Goal: Find specific page/section: Find specific page/section

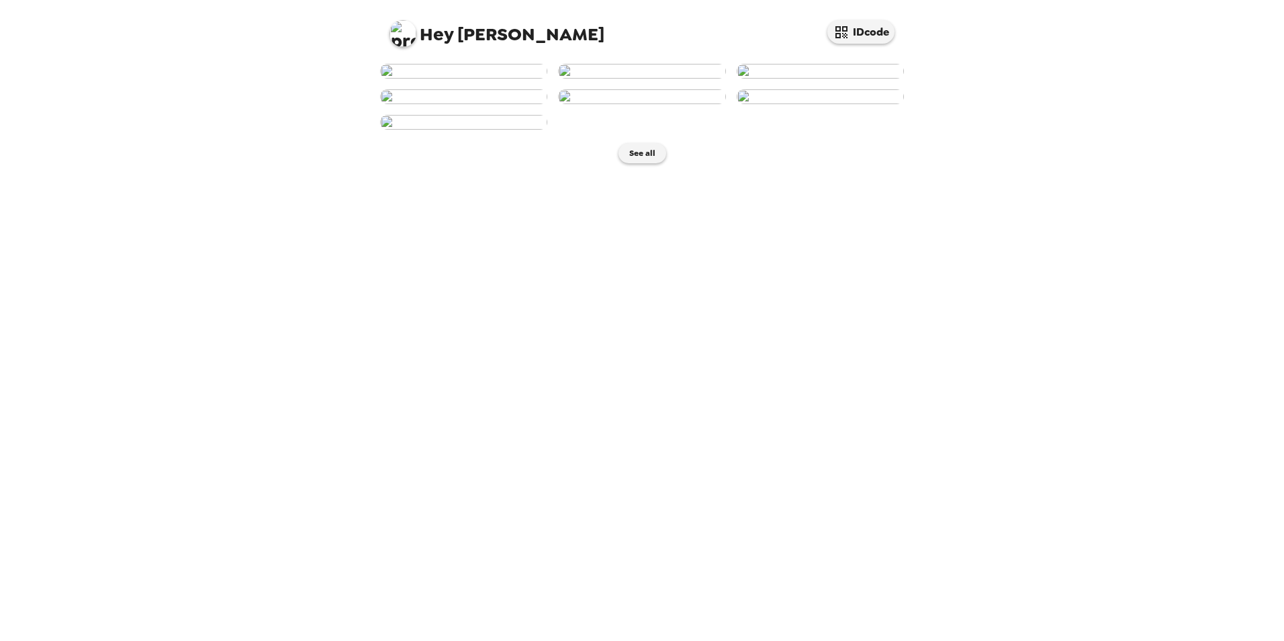
click at [462, 79] on img at bounding box center [463, 71] width 167 height 15
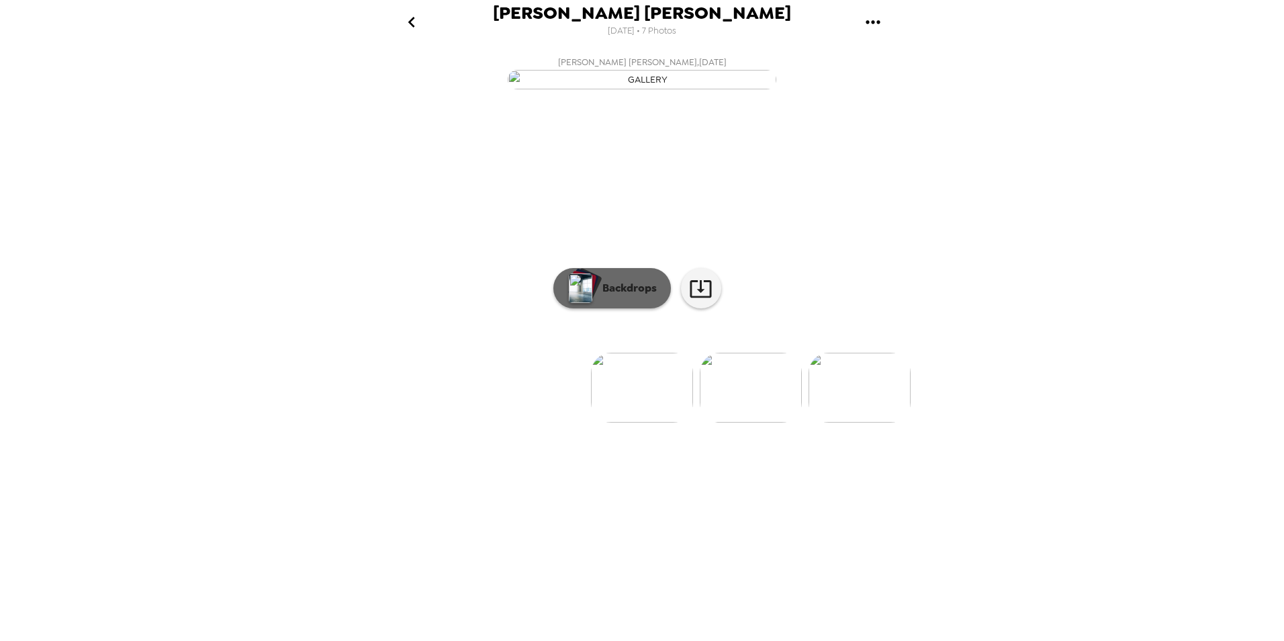
click at [612, 296] on p "Backdrops" at bounding box center [626, 288] width 61 height 16
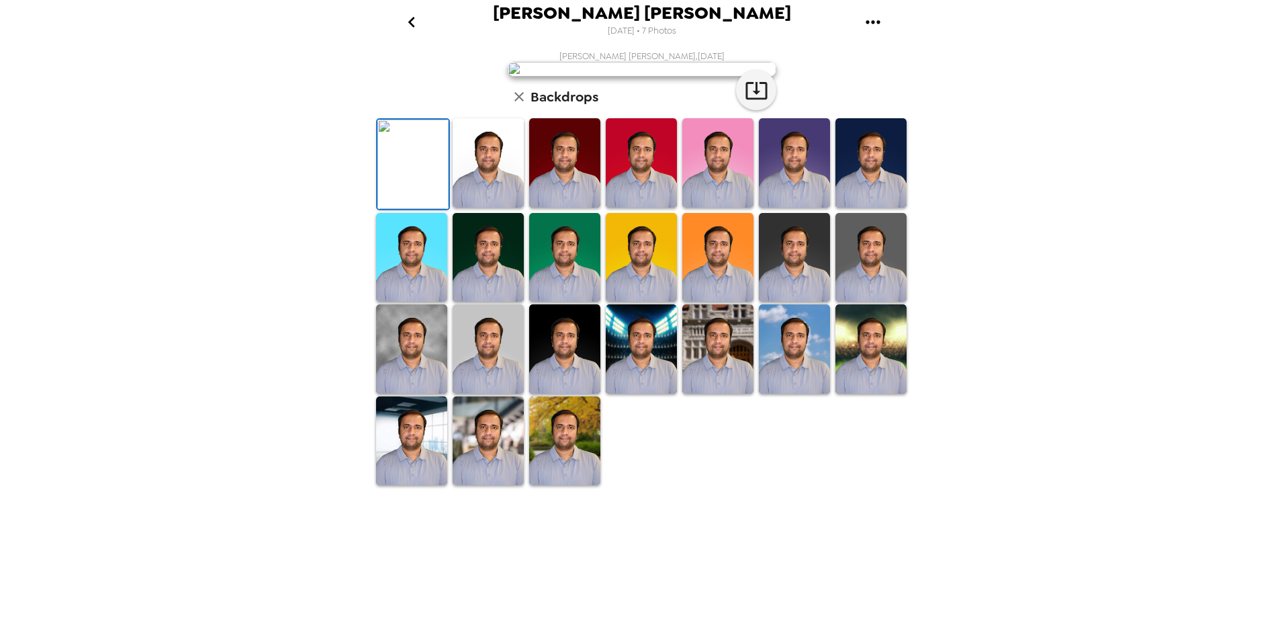
scroll to position [166, 0]
click at [412, 19] on icon "go back" at bounding box center [411, 22] width 7 height 11
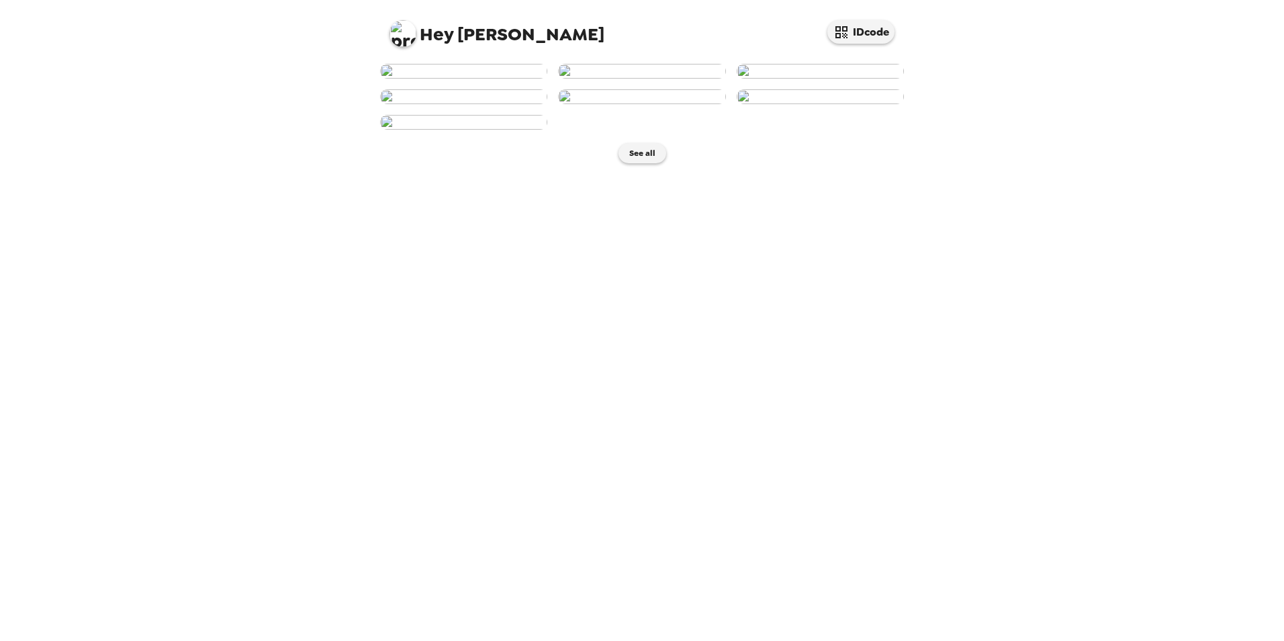
click at [779, 79] on img at bounding box center [820, 71] width 167 height 15
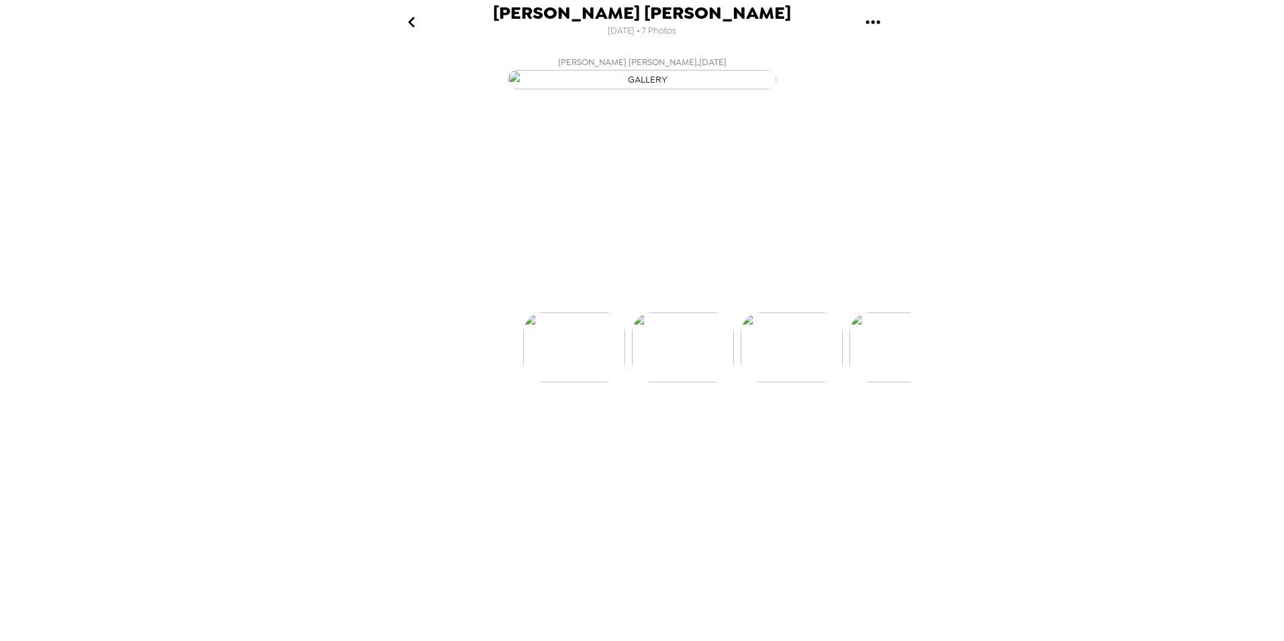
scroll to position [0, 216]
click at [698, 300] on icon at bounding box center [701, 289] width 24 height 24
click at [615, 296] on p "Backdrops" at bounding box center [626, 288] width 61 height 16
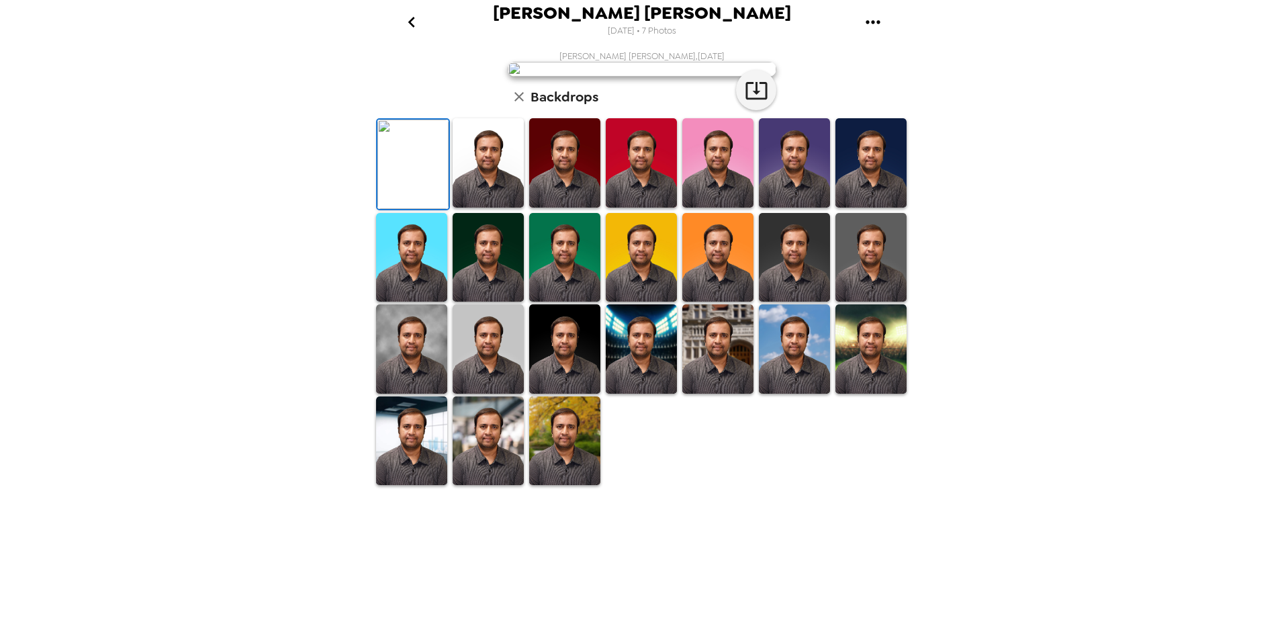
scroll to position [167, 0]
